Goal: Information Seeking & Learning: Learn about a topic

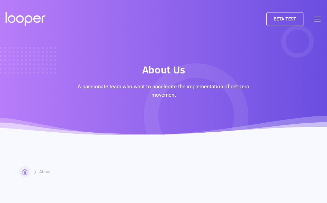
click at [152, 63] on h1 "About Us" at bounding box center [163, 70] width 43 height 14
click at [319, 18] on div "menu" at bounding box center [317, 19] width 7 height 10
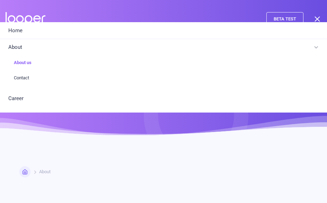
drag, startPoint x: 19, startPoint y: 63, endPoint x: 23, endPoint y: 62, distance: 3.6
click at [20, 63] on link "About us" at bounding box center [164, 62] width 316 height 15
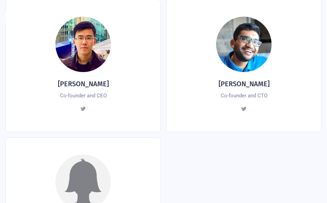
scroll to position [305, 0]
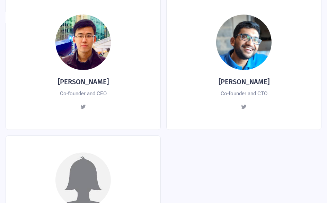
click at [75, 83] on h4 "[PERSON_NAME]" at bounding box center [83, 82] width 51 height 10
drag, startPoint x: 95, startPoint y: 142, endPoint x: 94, endPoint y: 138, distance: 3.8
click at [95, 142] on div "Maybe you? We're looking for computer graphic professionals - get in touch! Vie…" at bounding box center [83, 200] width 155 height 131
